Goal: Information Seeking & Learning: Learn about a topic

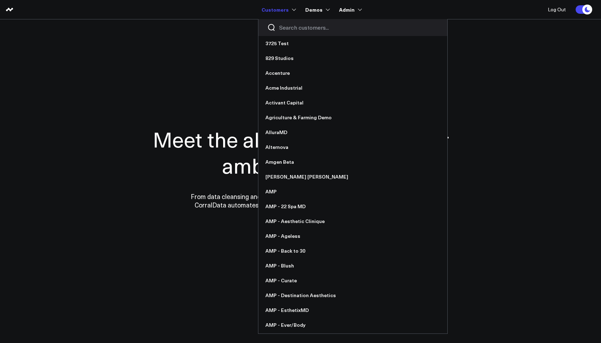
click at [296, 28] on input "Search customers input" at bounding box center [358, 28] width 159 height 8
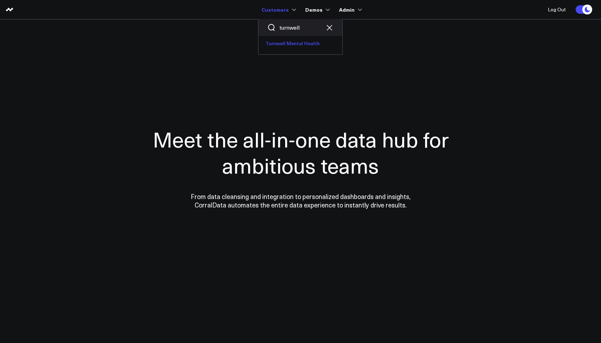
type input "turnwell"
click at [295, 45] on link "Turnwell Mental Health" at bounding box center [300, 43] width 84 height 15
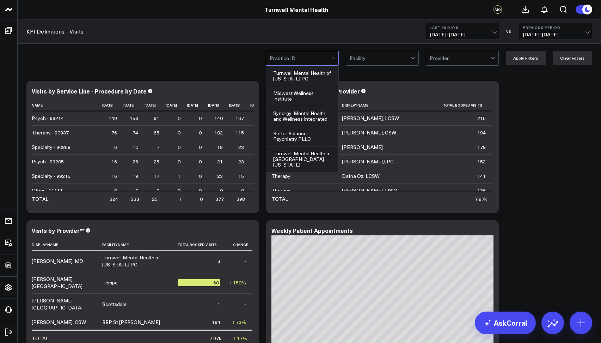
click at [329, 52] on div at bounding box center [300, 58] width 61 height 14
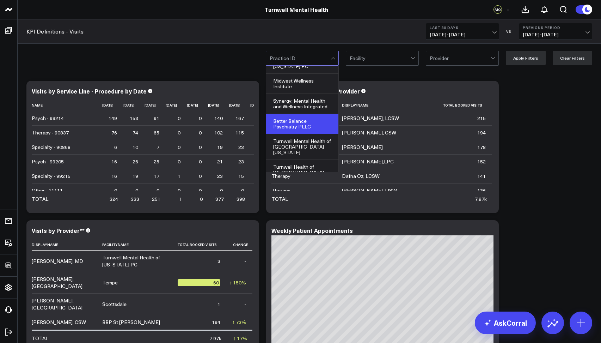
scroll to position [35, 0]
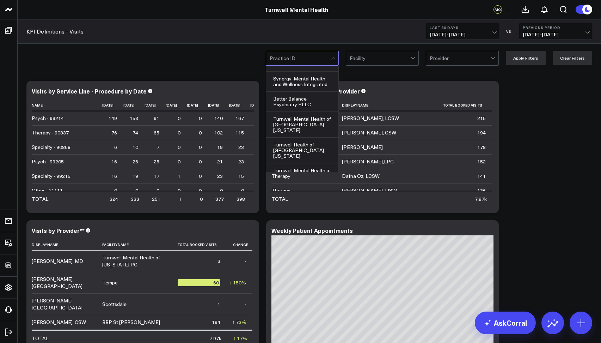
click at [385, 31] on div "KPI Definitions - Visits Last 30 Days 08/20/25 - 09/18/25 VS Previous Period 07…" at bounding box center [310, 31] width 584 height 24
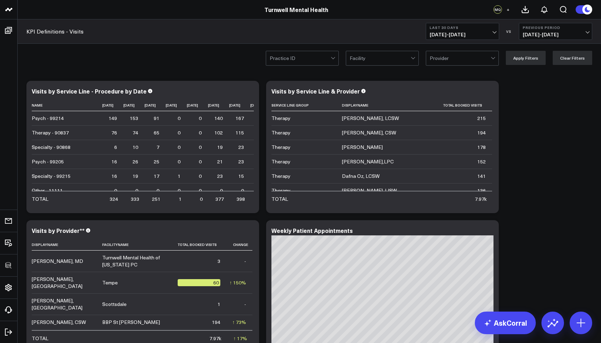
scroll to position [12, 0]
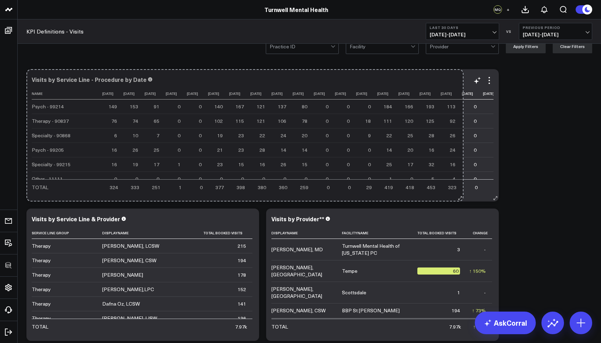
drag, startPoint x: 261, startPoint y: 196, endPoint x: 460, endPoint y: 187, distance: 199.8
click at [460, 187] on div "Visits by Service Line - Procedure by Date Name 2025-08-20 2025-08-21 2025-08-2…" at bounding box center [262, 135] width 472 height 132
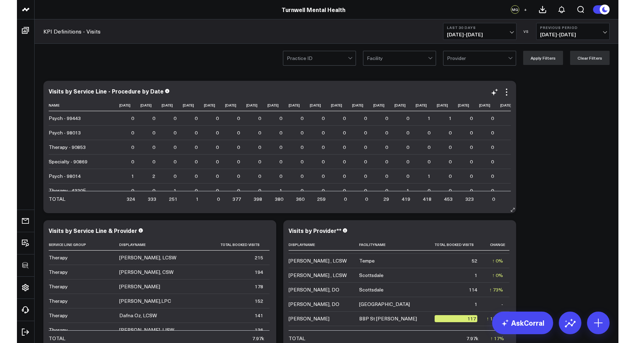
scroll to position [0, 0]
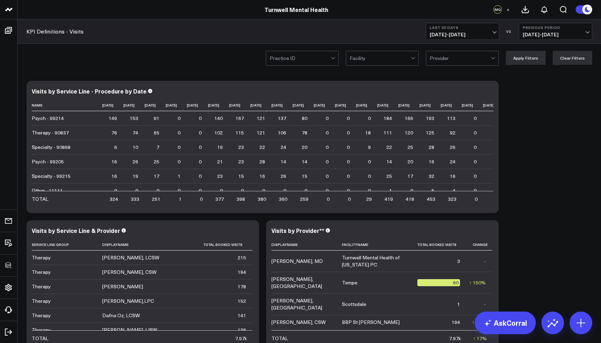
click at [357, 59] on div at bounding box center [380, 58] width 61 height 14
drag, startPoint x: 95, startPoint y: 32, endPoint x: 23, endPoint y: 29, distance: 72.0
click at [23, 29] on div "KPI Definitions - Visits Last 30 Days 08/20/25 - 09/18/25 VS Previous Period 07…" at bounding box center [310, 31] width 584 height 24
copy link "KPI Definitions - Visits"
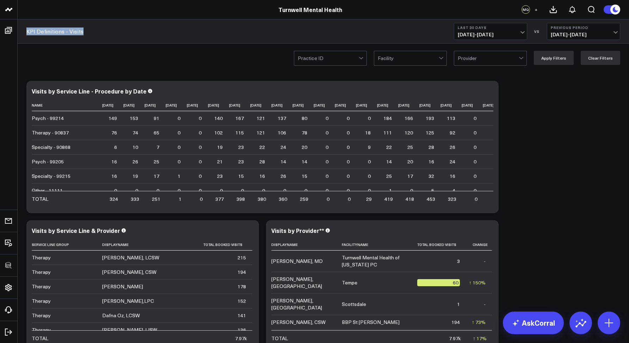
click at [212, 42] on div "KPI Definitions - Visits Last 30 Days 08/20/25 - 09/18/25 VS Previous Period 07…" at bounding box center [324, 31] width 612 height 24
click at [590, 9] on icon "Open search" at bounding box center [591, 9] width 8 height 8
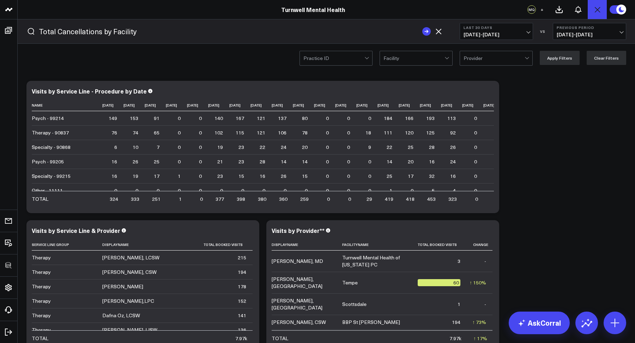
type input "Total Cancellations by Facility"
click at [422, 27] on button "submit" at bounding box center [426, 31] width 8 height 8
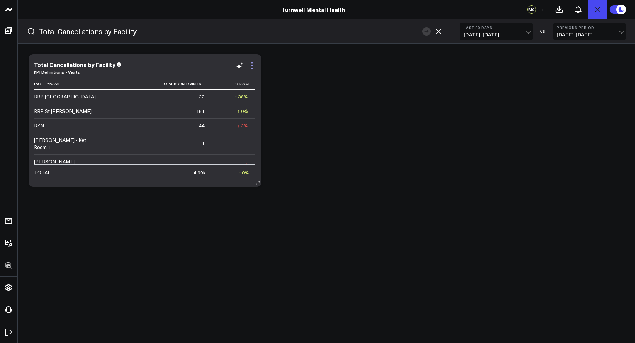
click at [251, 63] on icon at bounding box center [251, 62] width 1 height 1
click at [54, 71] on link "KPI Definitions - Visits" at bounding box center [57, 72] width 46 height 6
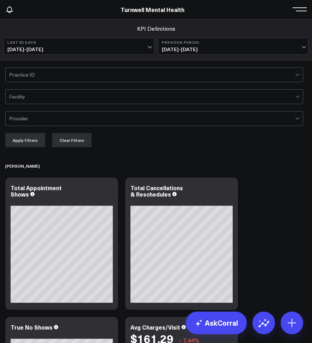
click at [75, 70] on div at bounding box center [152, 75] width 286 height 14
click at [30, 76] on div at bounding box center [152, 75] width 286 height 14
click at [34, 74] on div at bounding box center [152, 75] width 286 height 14
click at [21, 77] on div at bounding box center [152, 75] width 286 height 14
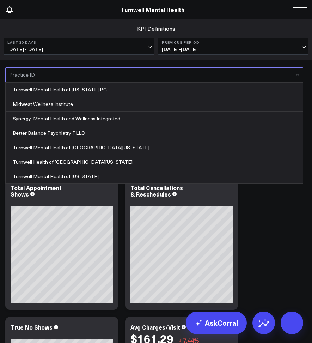
click at [42, 75] on div at bounding box center [152, 75] width 286 height 14
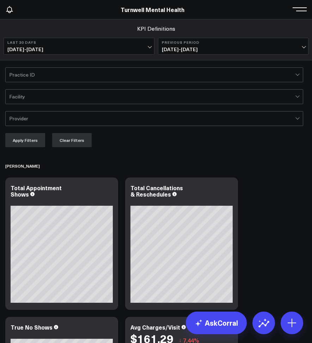
click at [39, 74] on div at bounding box center [152, 75] width 286 height 14
click at [73, 75] on div at bounding box center [152, 75] width 286 height 14
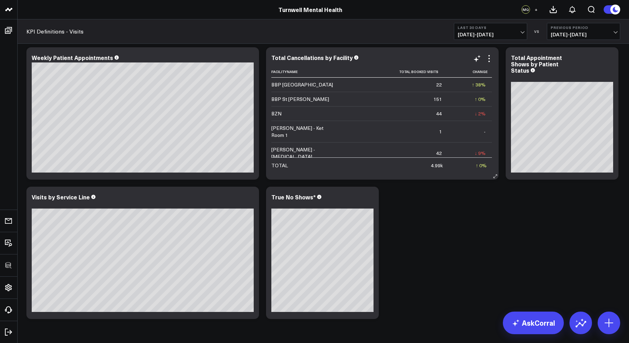
scroll to position [303, 0]
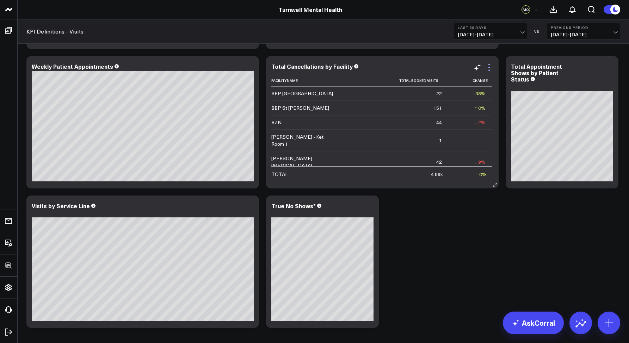
click at [490, 69] on icon at bounding box center [489, 67] width 8 height 8
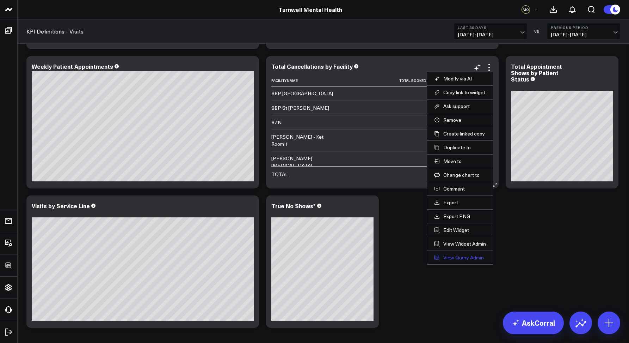
click at [474, 257] on link "View Query Admin" at bounding box center [460, 257] width 52 height 6
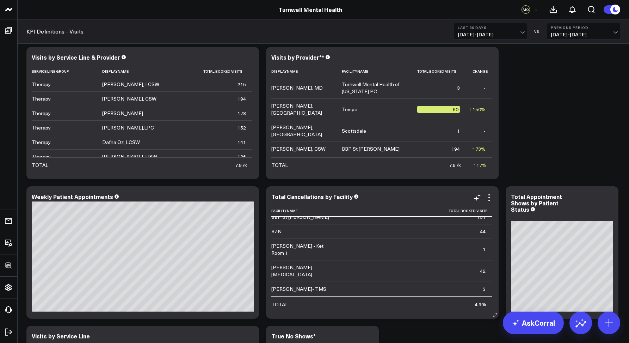
scroll to position [164, 0]
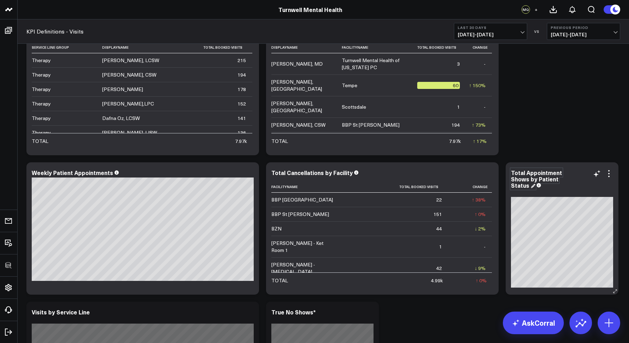
scroll to position [268, 0]
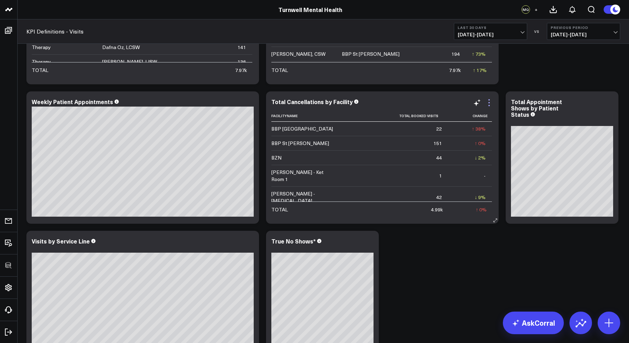
click at [491, 104] on icon at bounding box center [489, 102] width 8 height 8
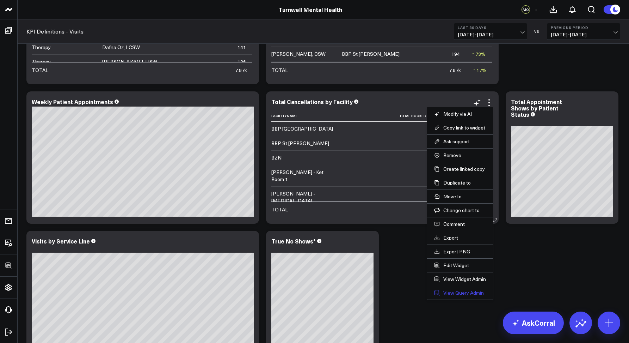
click at [458, 293] on link "View Query Admin" at bounding box center [460, 292] width 52 height 6
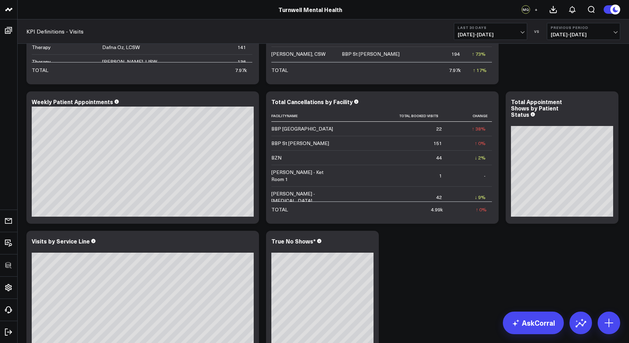
click at [533, 11] on button "+" at bounding box center [536, 9] width 8 height 8
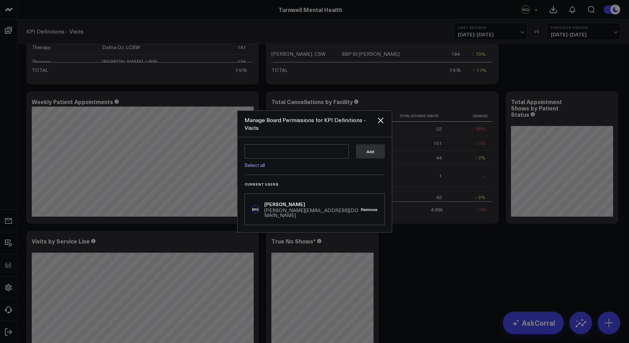
click at [259, 167] on link "Select all" at bounding box center [255, 164] width 20 height 7
type textarea "@Corral Support @Bhavik Patel @Priyanka Gandhi @Heather Reeves @Stan Twarog"
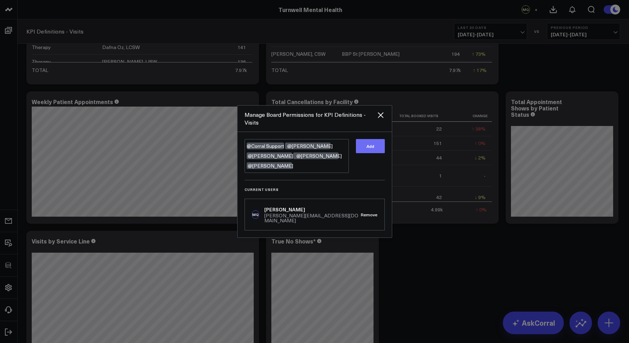
click at [360, 152] on button "Add" at bounding box center [370, 146] width 29 height 14
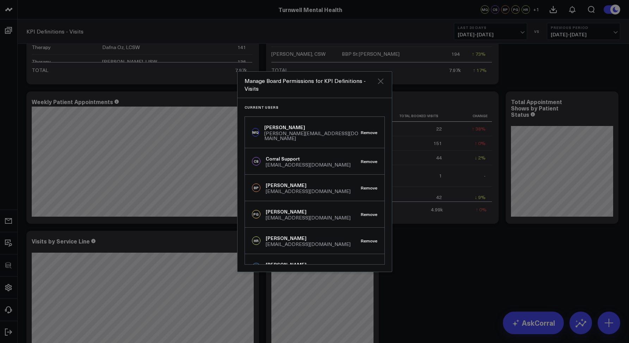
click at [381, 80] on icon "Close" at bounding box center [381, 81] width 6 height 6
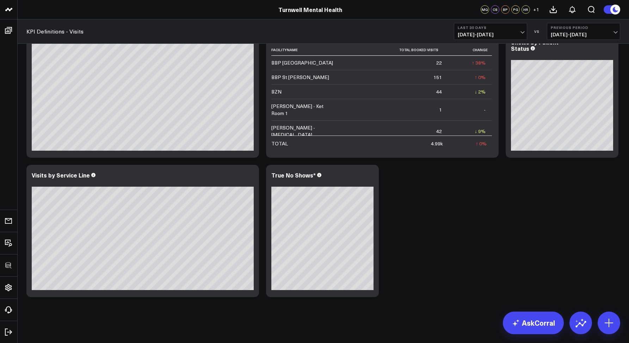
scroll to position [0, 0]
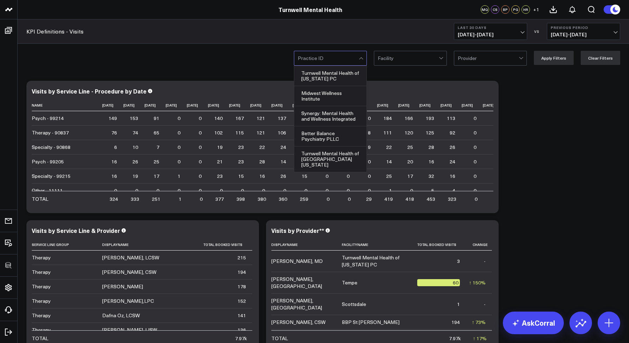
click at [324, 54] on div at bounding box center [328, 58] width 61 height 14
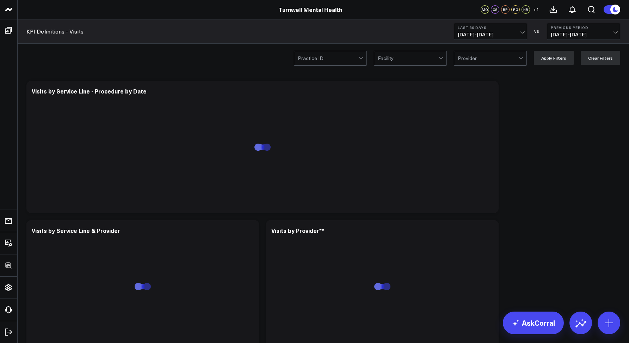
click at [347, 60] on div at bounding box center [328, 58] width 61 height 14
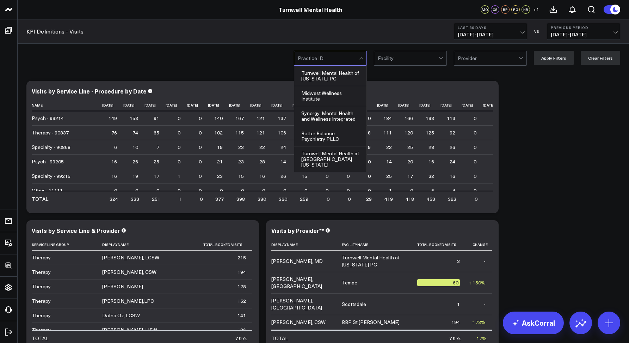
click at [337, 59] on div at bounding box center [328, 58] width 61 height 14
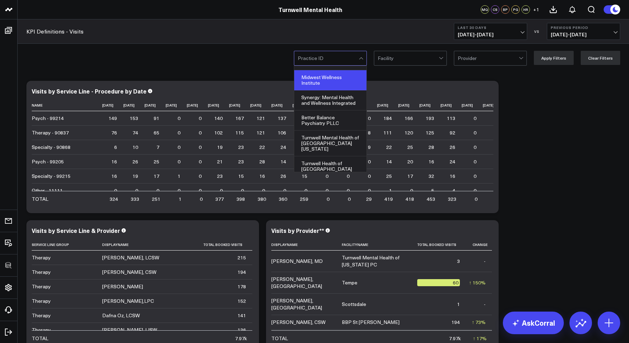
scroll to position [35, 0]
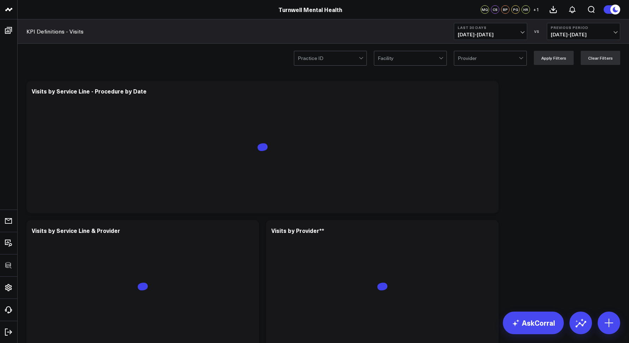
click at [320, 59] on div at bounding box center [328, 58] width 61 height 14
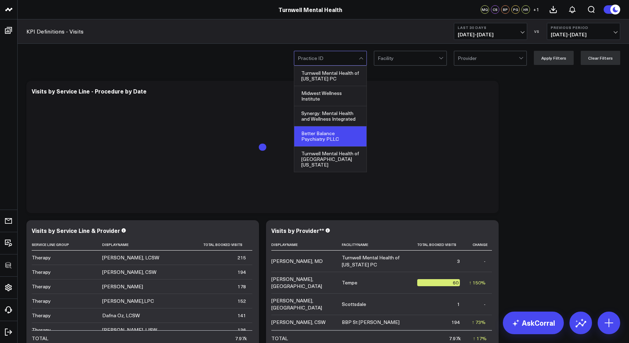
scroll to position [69, 0]
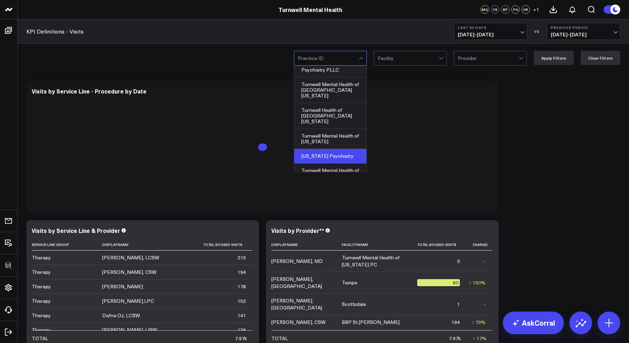
click at [320, 149] on div "Montana Psychiatry" at bounding box center [330, 156] width 72 height 14
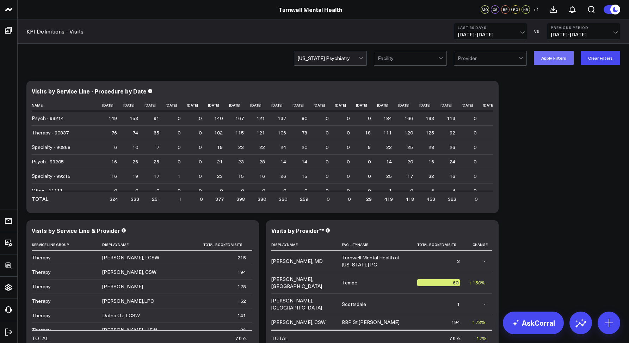
click at [547, 59] on button "Apply Filters" at bounding box center [554, 58] width 40 height 14
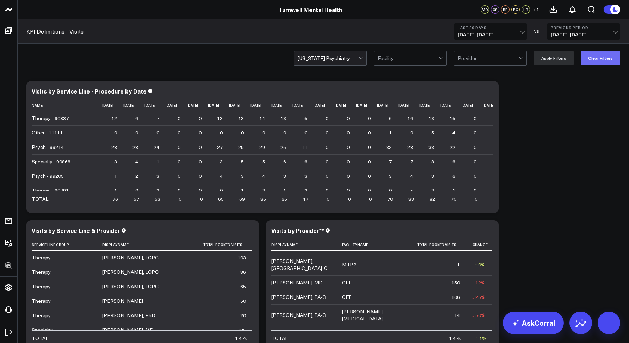
click at [589, 63] on button "Clear Filters" at bounding box center [600, 58] width 39 height 14
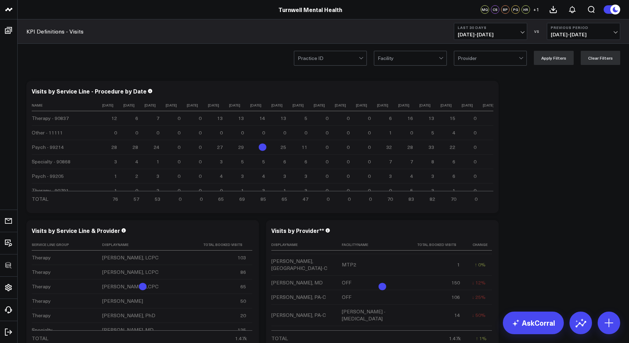
click at [331, 64] on div at bounding box center [328, 58] width 61 height 14
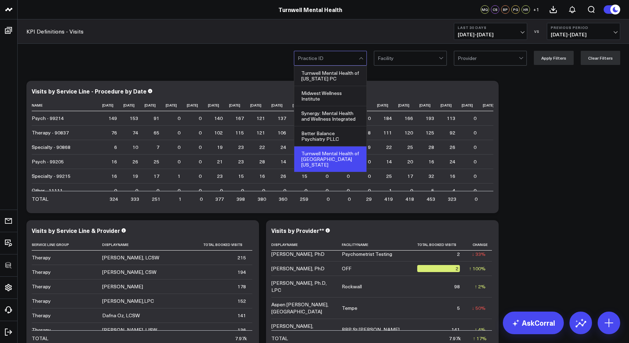
scroll to position [69, 0]
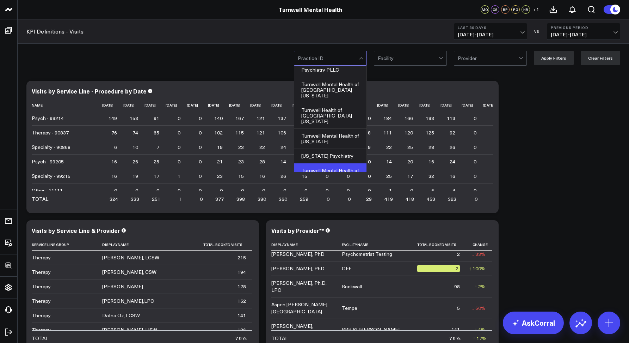
click at [322, 163] on div "Turnwell Mental Health of Texas" at bounding box center [330, 173] width 72 height 20
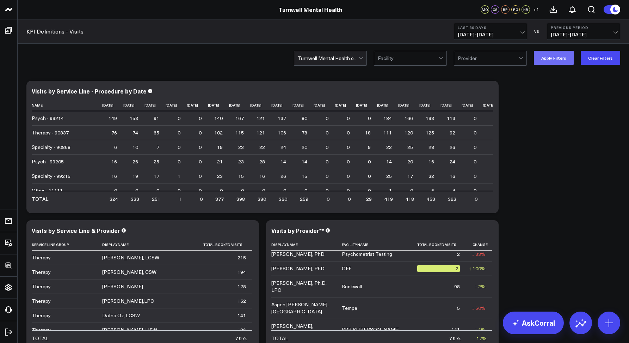
click at [561, 60] on button "Apply Filters" at bounding box center [554, 58] width 40 height 14
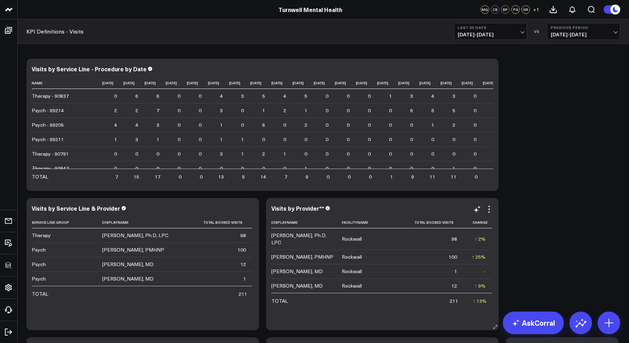
scroll to position [33, 0]
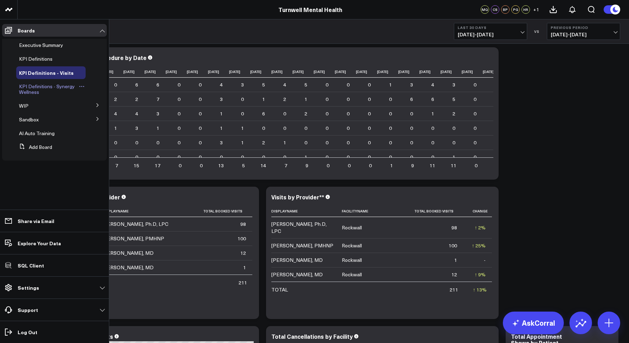
click at [26, 87] on span "KPI Definitions - Synergy Wellness" at bounding box center [47, 89] width 56 height 12
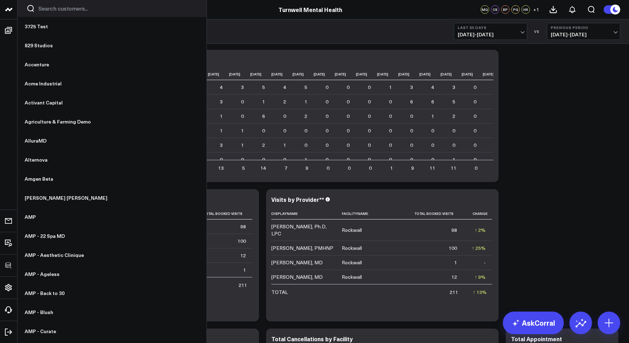
scroll to position [33, 0]
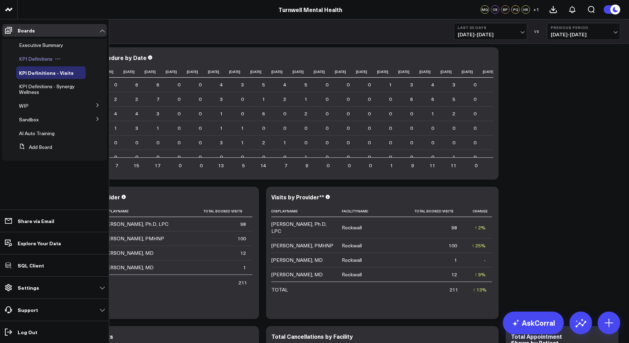
click at [33, 56] on span "KPI Definitions" at bounding box center [35, 58] width 33 height 7
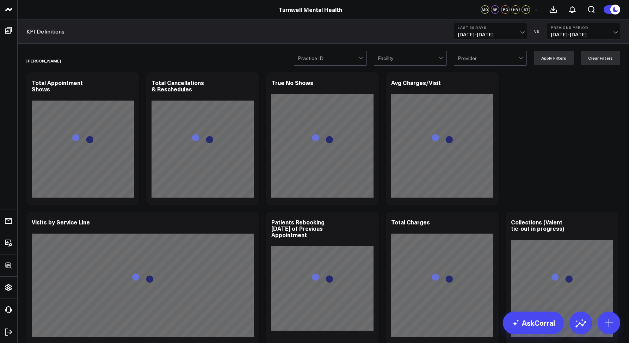
click at [341, 62] on div at bounding box center [328, 58] width 61 height 14
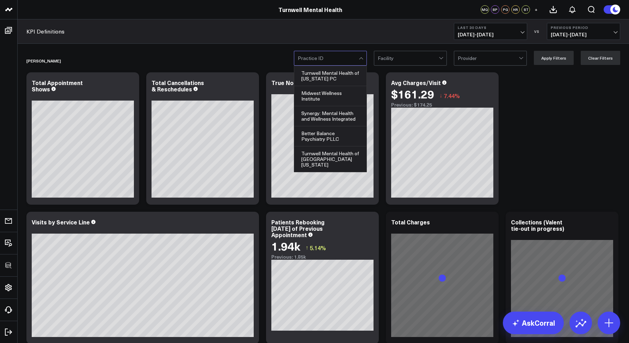
scroll to position [69, 0]
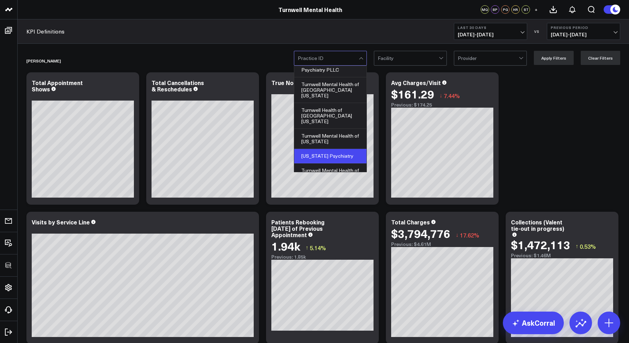
click at [316, 149] on div "Montana Psychiatry" at bounding box center [330, 156] width 72 height 14
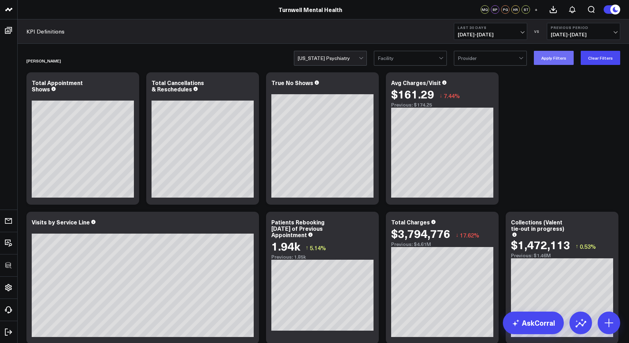
click at [543, 59] on button "Apply Filters" at bounding box center [554, 58] width 40 height 14
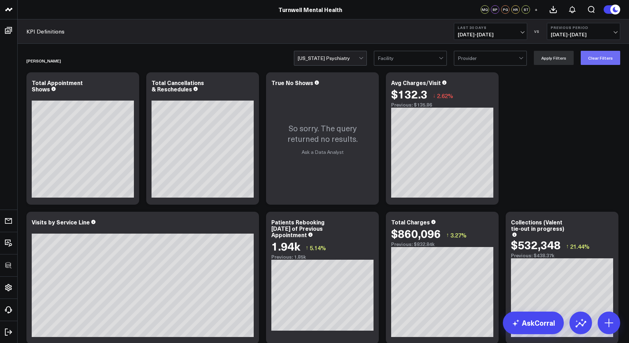
click at [615, 57] on button "Clear Filters" at bounding box center [600, 58] width 39 height 14
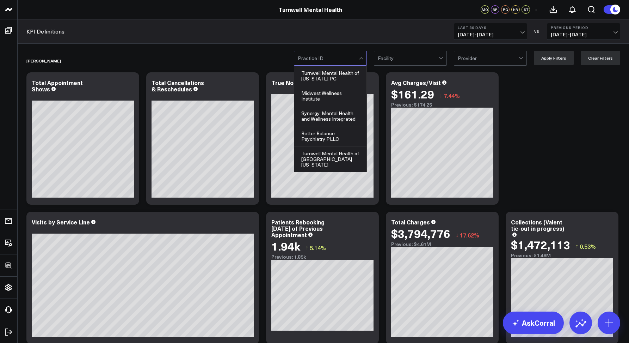
click at [347, 59] on div at bounding box center [328, 58] width 61 height 14
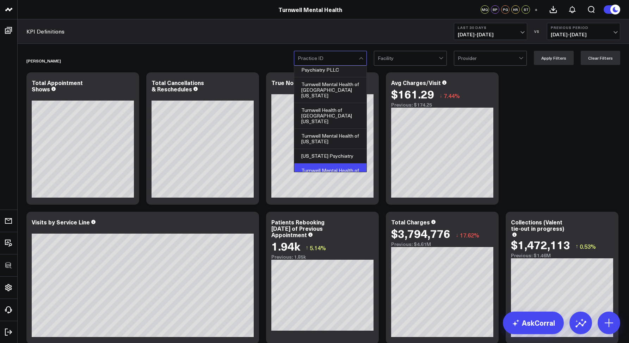
click at [318, 163] on div "Turnwell Mental Health of Texas" at bounding box center [330, 173] width 72 height 20
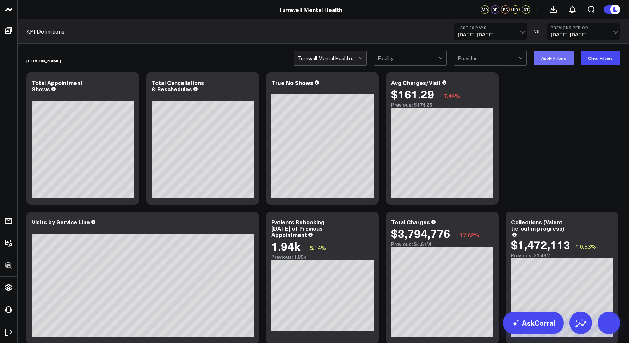
click at [551, 60] on button "Apply Filters" at bounding box center [554, 58] width 40 height 14
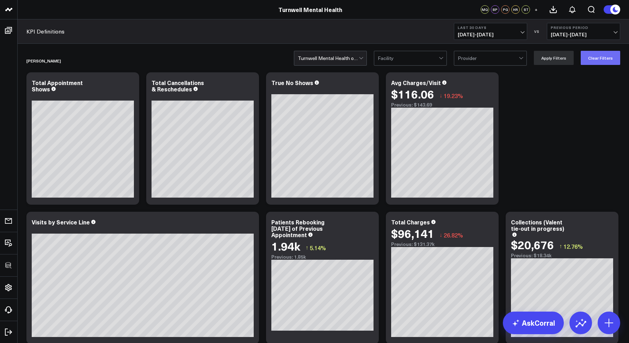
click at [602, 63] on button "Clear Filters" at bounding box center [600, 58] width 39 height 14
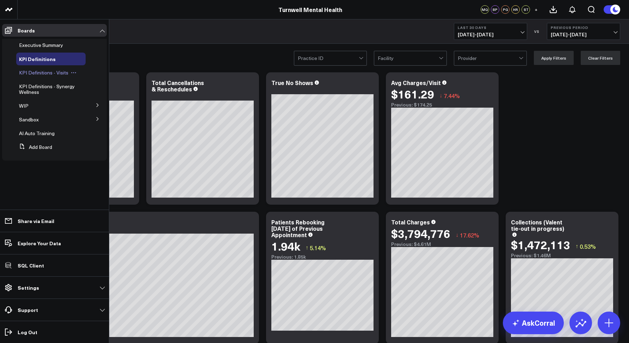
click at [29, 74] on span "KPI Definitions - Visits" at bounding box center [43, 72] width 49 height 7
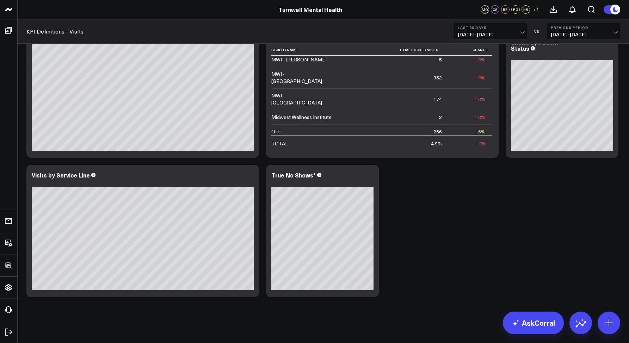
scroll to position [309, 0]
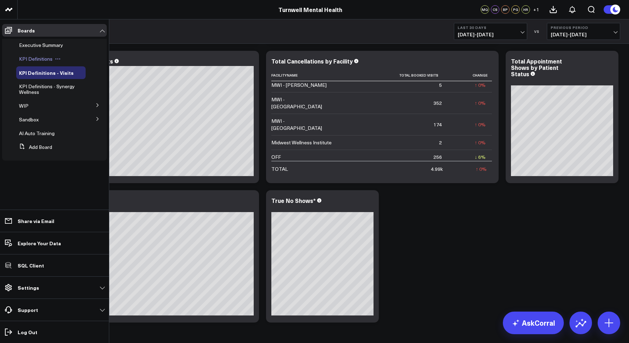
click at [29, 61] on span "KPI Definitions" at bounding box center [35, 58] width 33 height 7
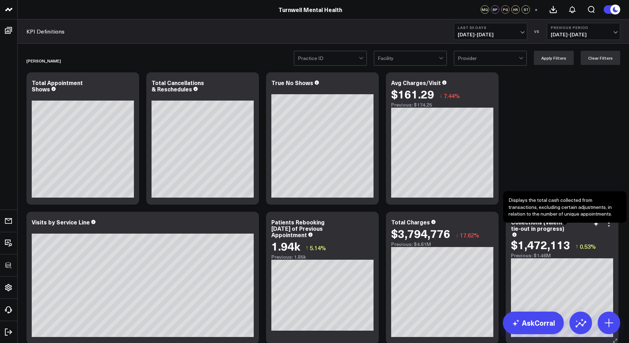
click at [517, 232] on icon at bounding box center [515, 234] width 4 height 4
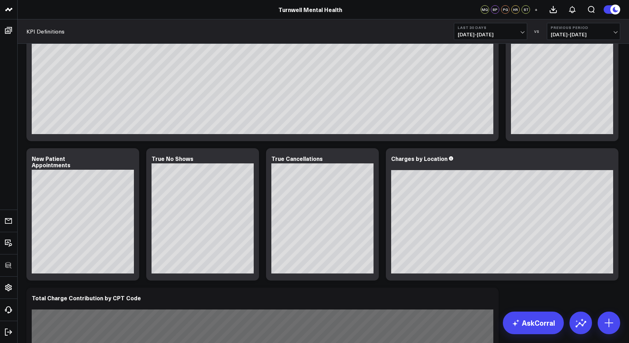
scroll to position [635, 0]
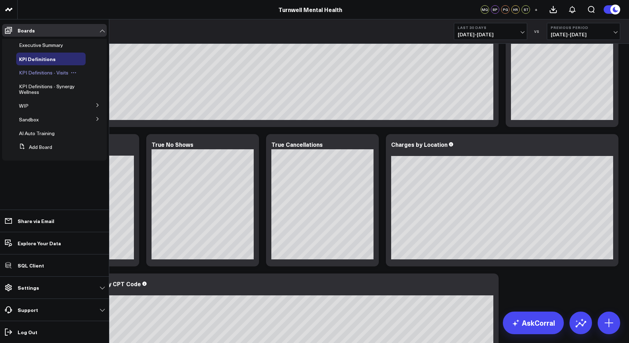
click at [42, 76] on span "KPI Definitions - Visits" at bounding box center [43, 72] width 49 height 7
